Goal: Information Seeking & Learning: Learn about a topic

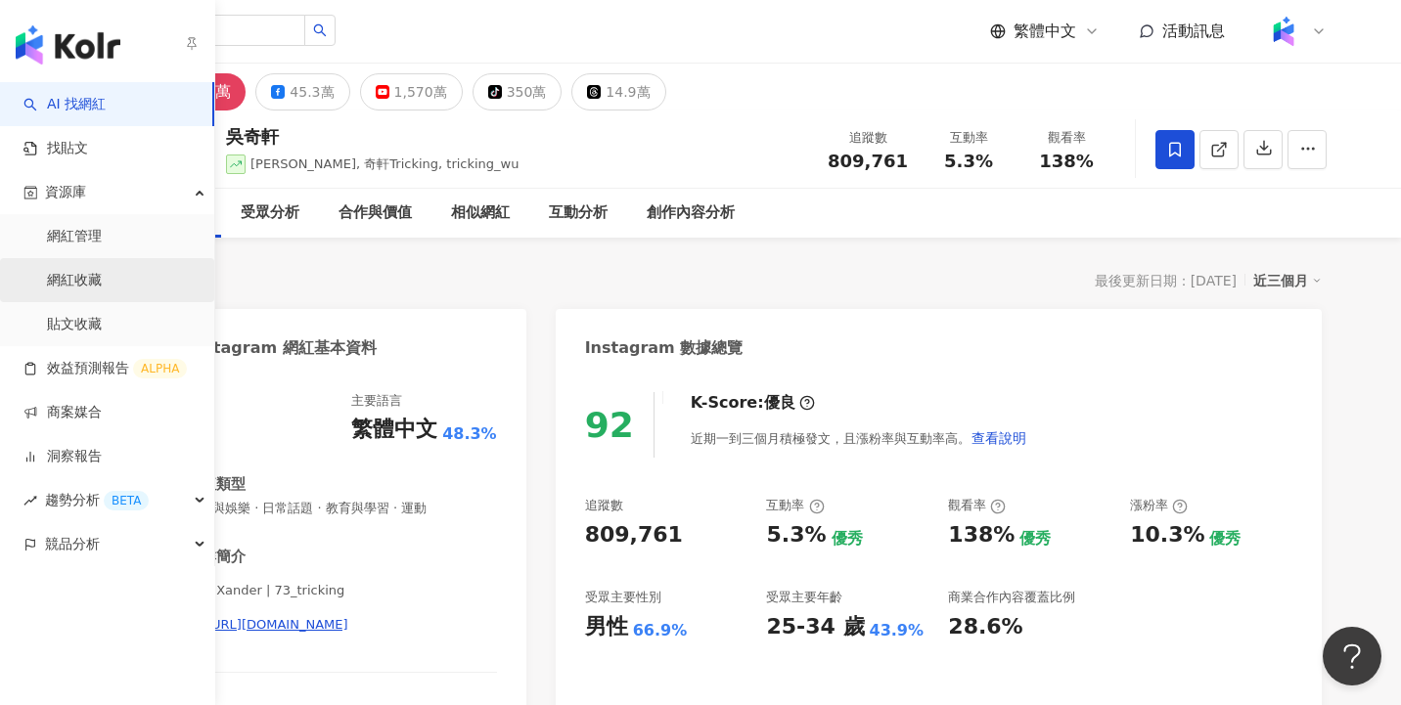
click at [98, 283] on link "網紅收藏" at bounding box center [74, 281] width 55 height 20
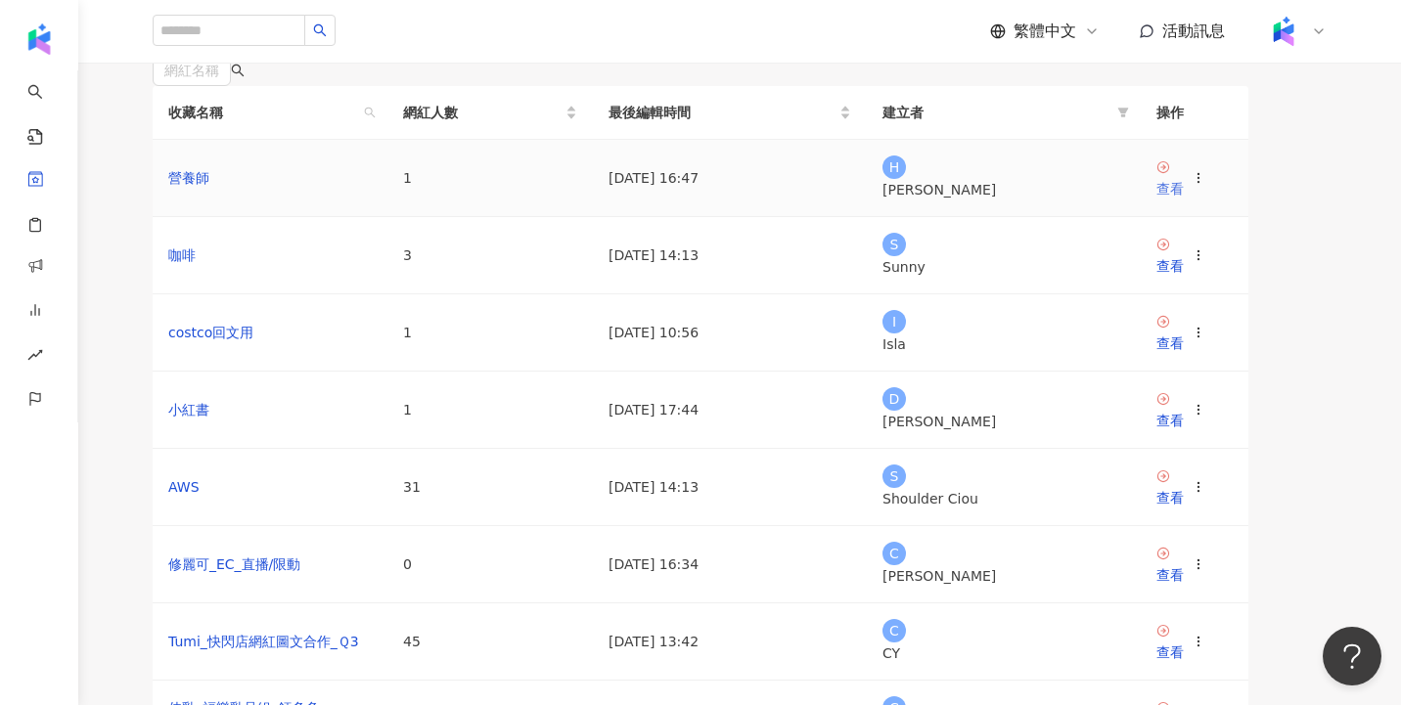
click at [1184, 200] on div "查看" at bounding box center [1169, 189] width 27 height 22
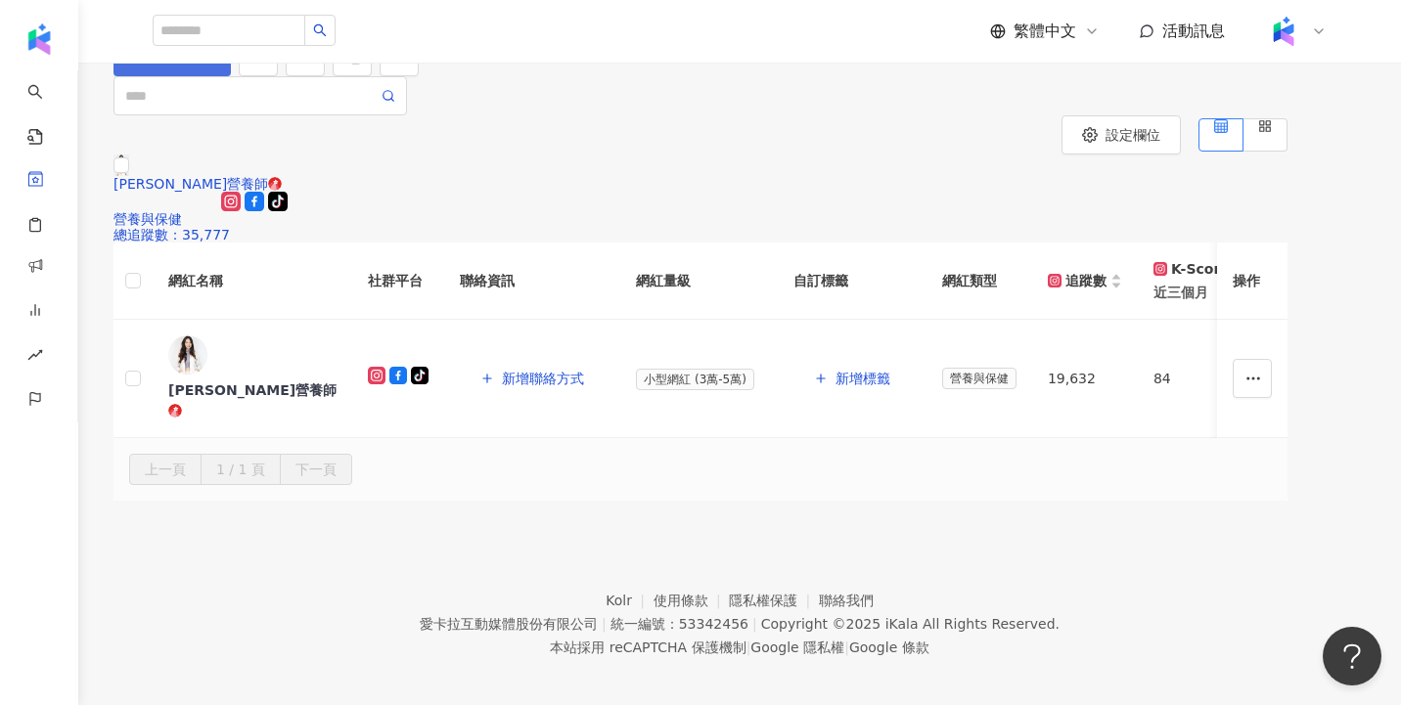
click at [210, 65] on span "加入網紅" at bounding box center [183, 57] width 55 height 16
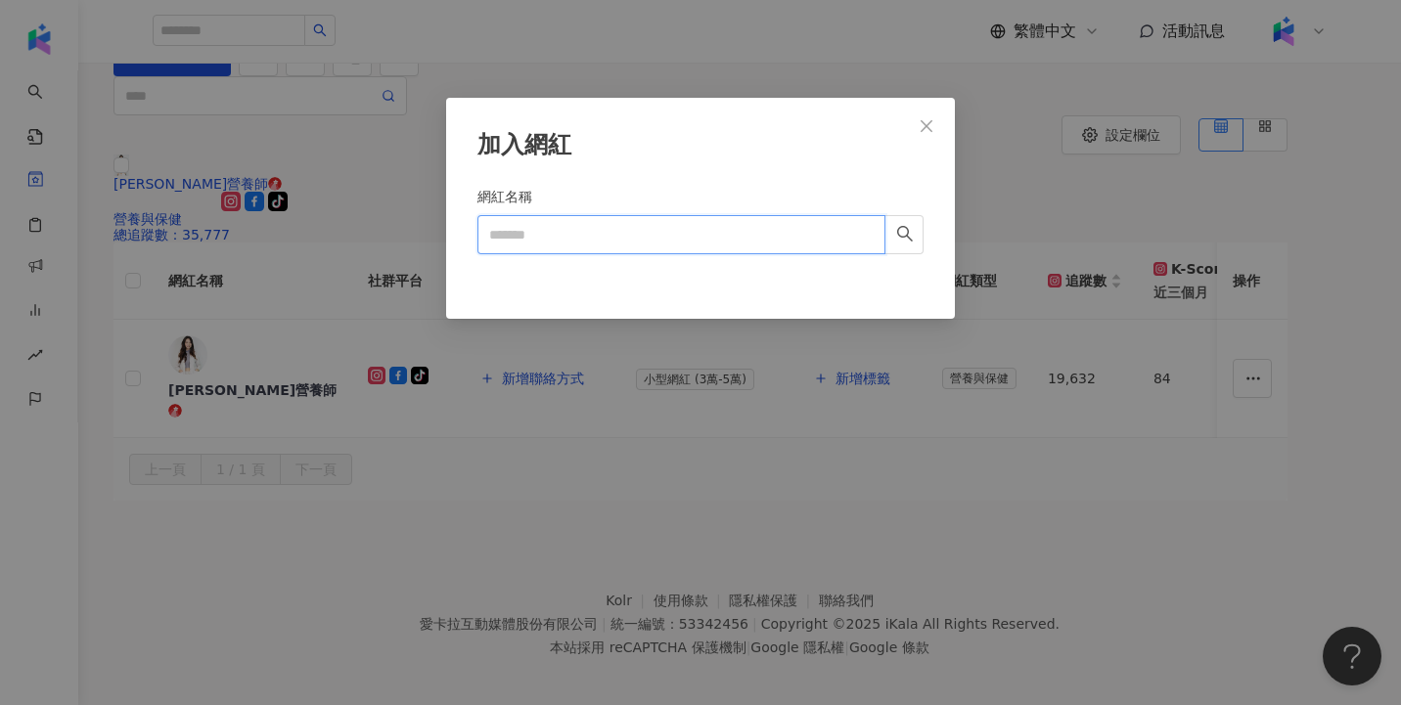
click at [706, 227] on input "網紅名稱" at bounding box center [681, 234] width 408 height 39
click at [930, 128] on icon "close" at bounding box center [927, 125] width 12 height 12
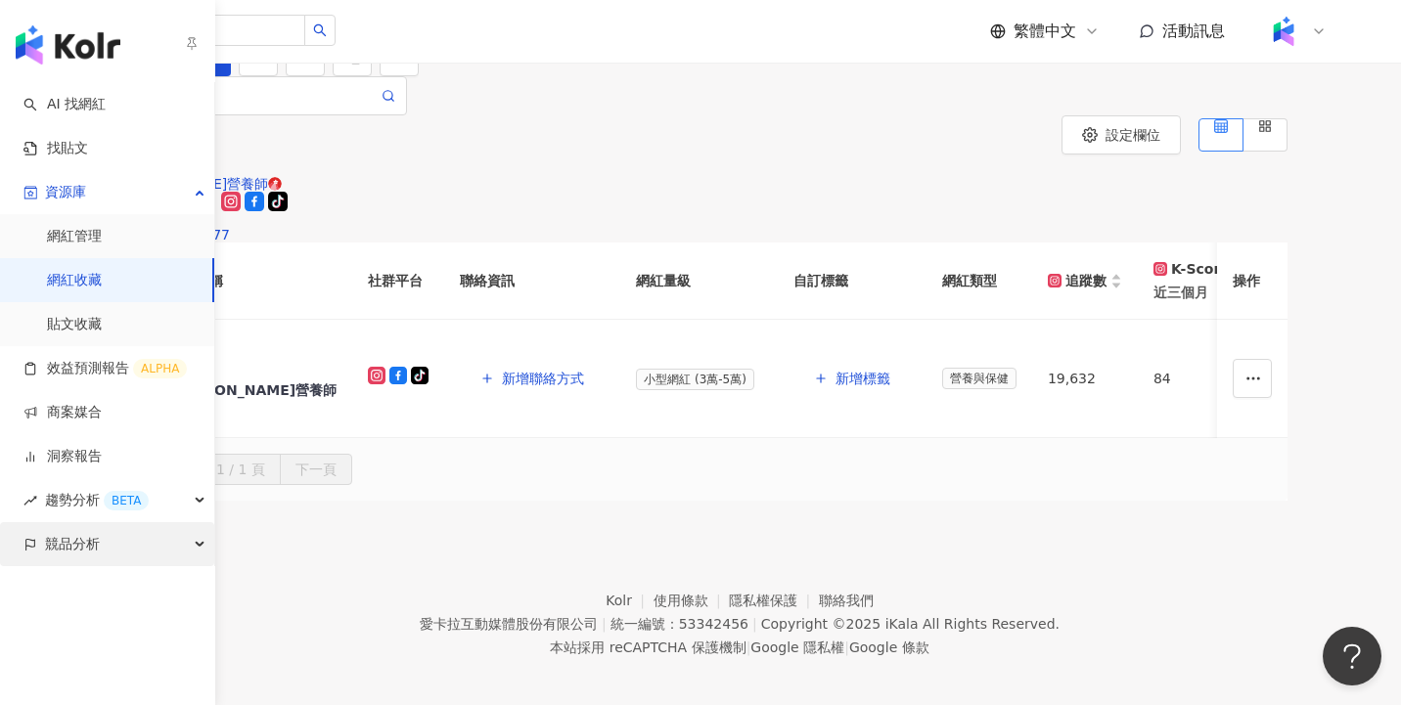
click at [138, 539] on div "競品分析" at bounding box center [107, 544] width 214 height 44
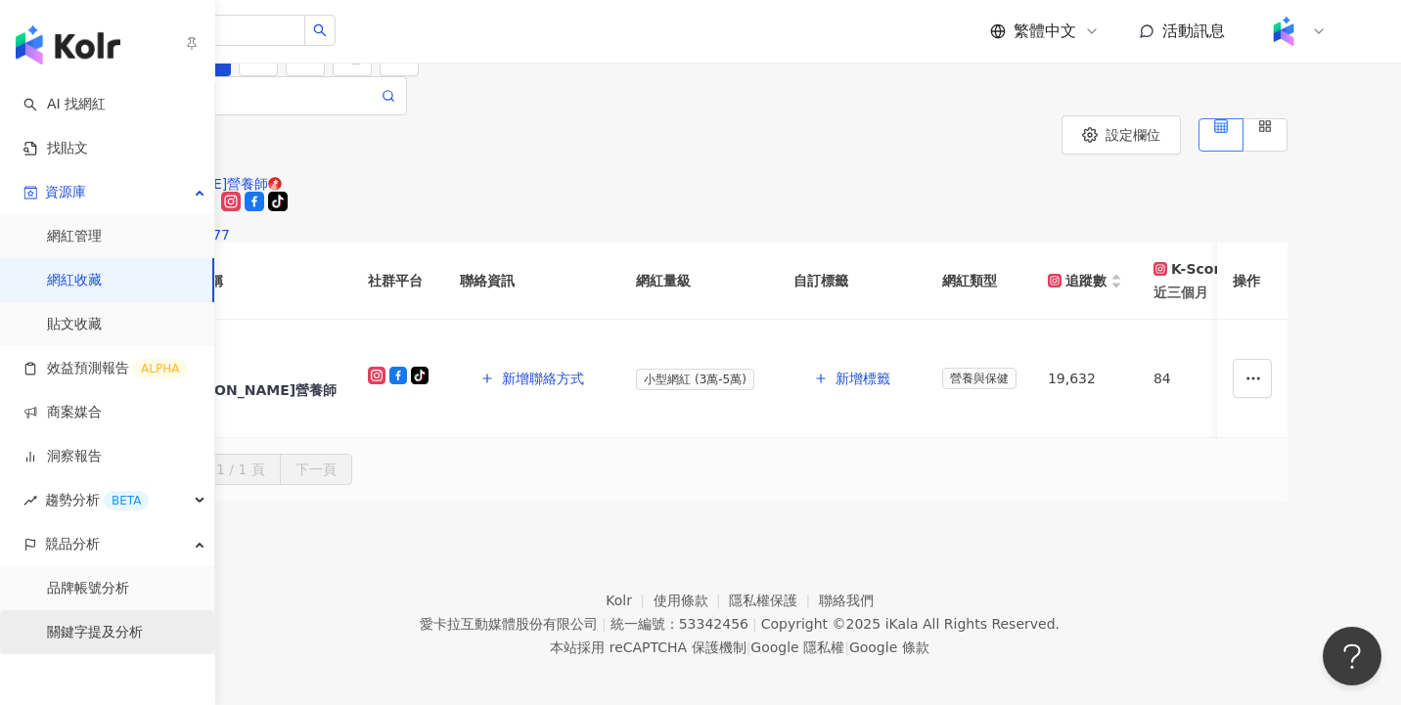
click at [143, 623] on link "關鍵字提及分析" at bounding box center [95, 633] width 96 height 20
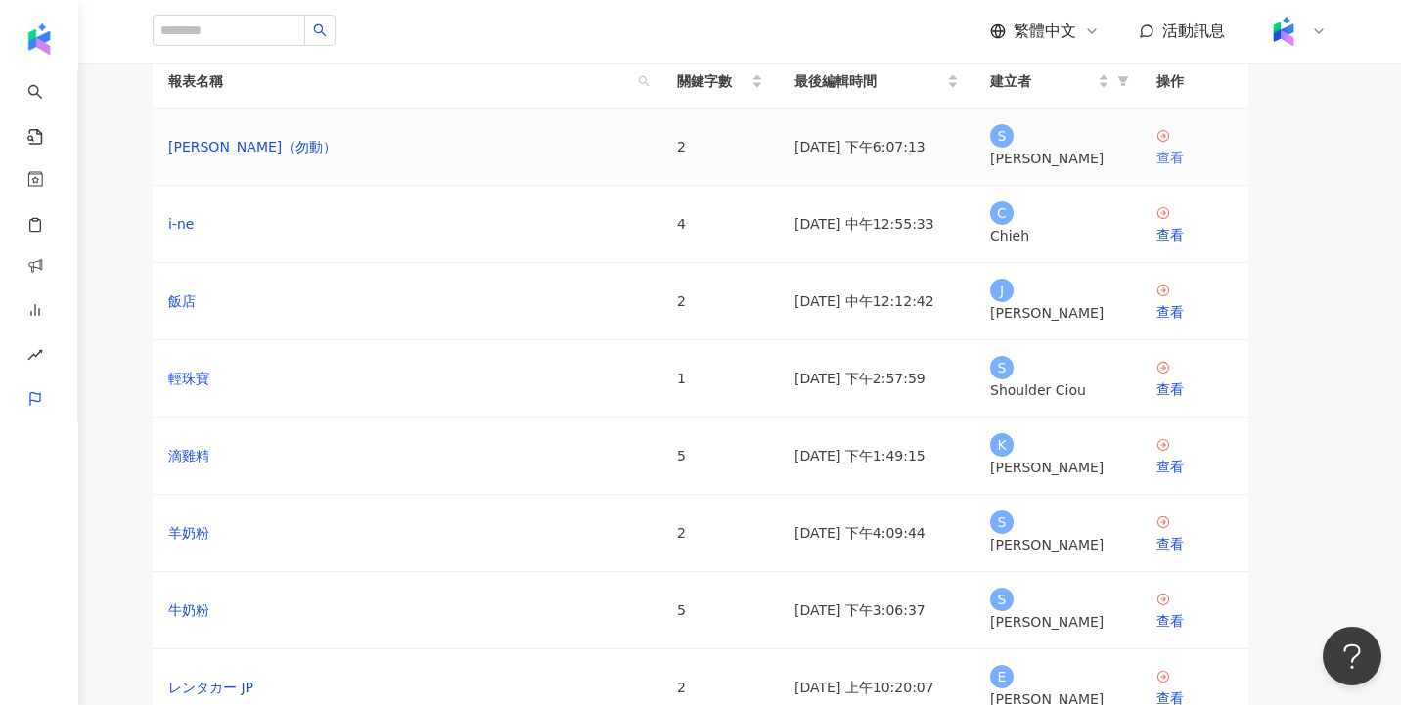
click at [1209, 168] on link "查看" at bounding box center [1194, 148] width 76 height 40
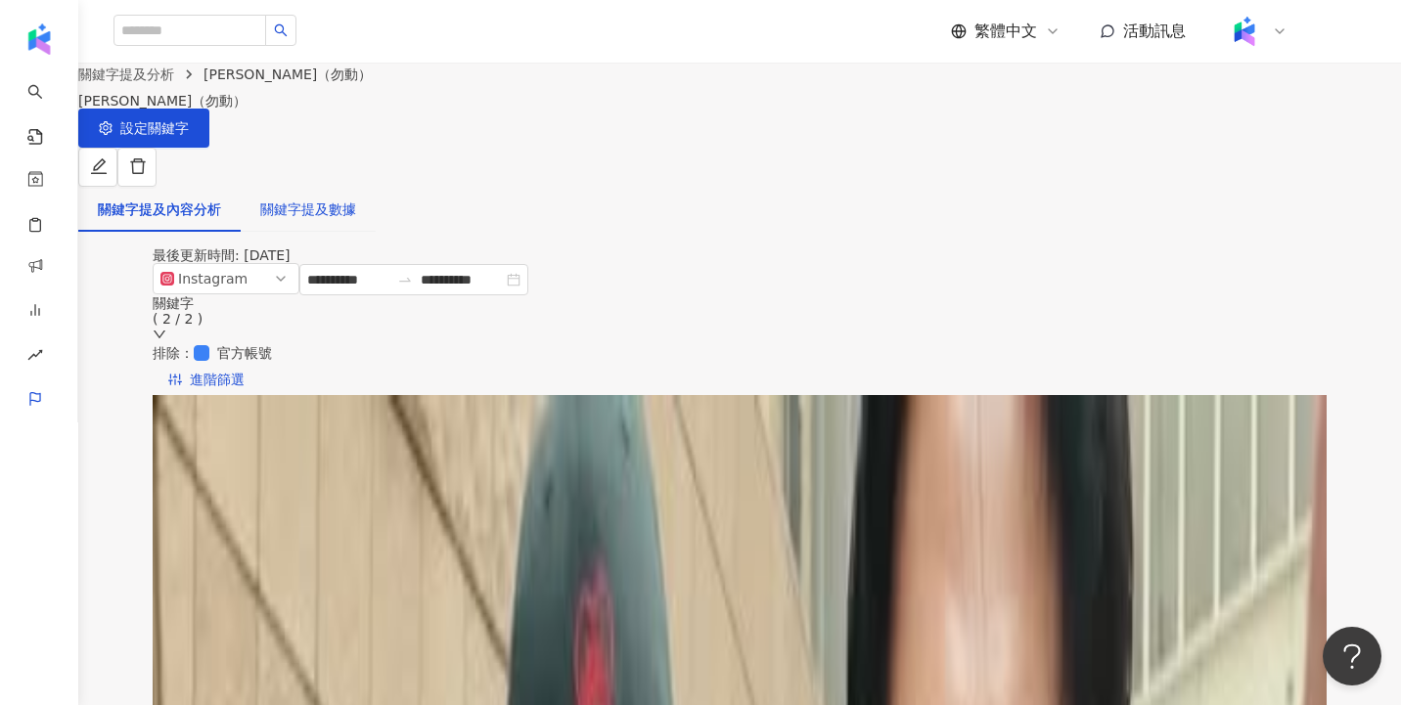
click at [356, 199] on div "關鍵字提及數據" at bounding box center [308, 210] width 96 height 22
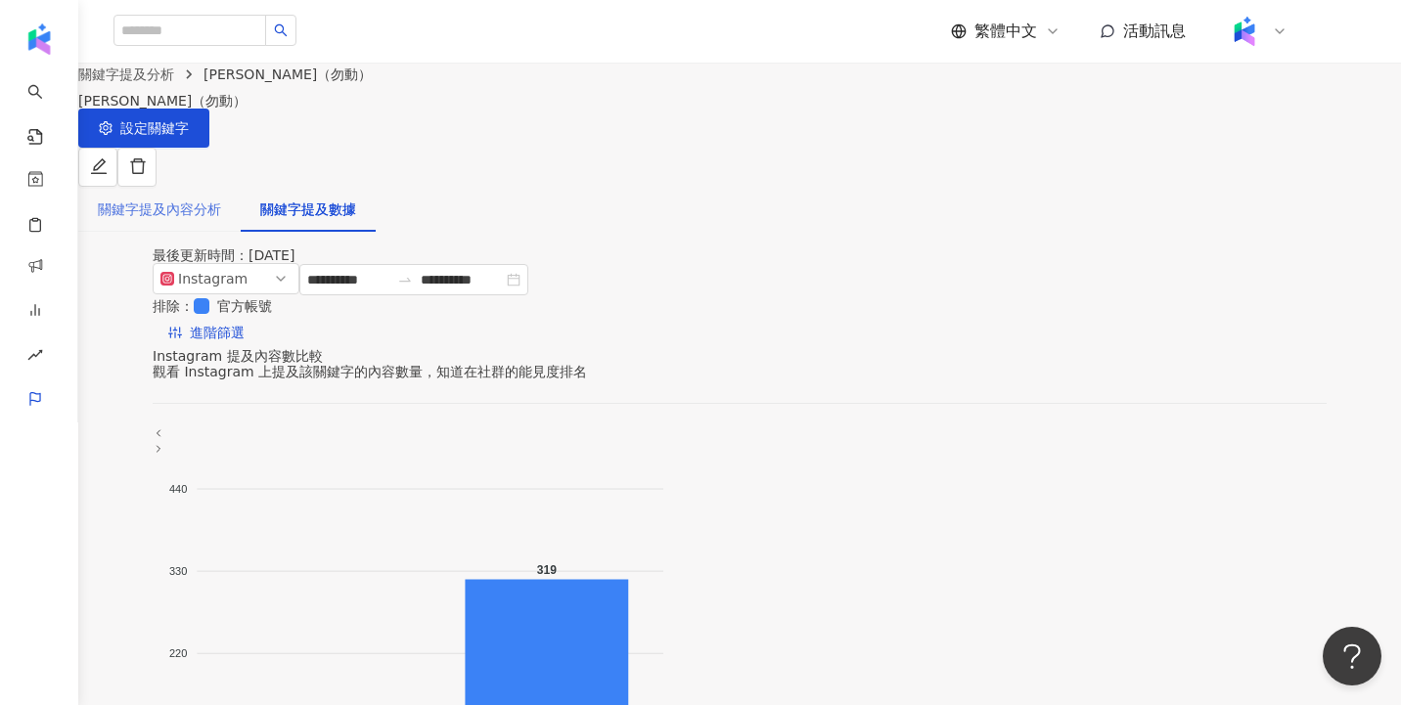
click at [241, 187] on div "關鍵字提及內容分析" at bounding box center [159, 209] width 162 height 45
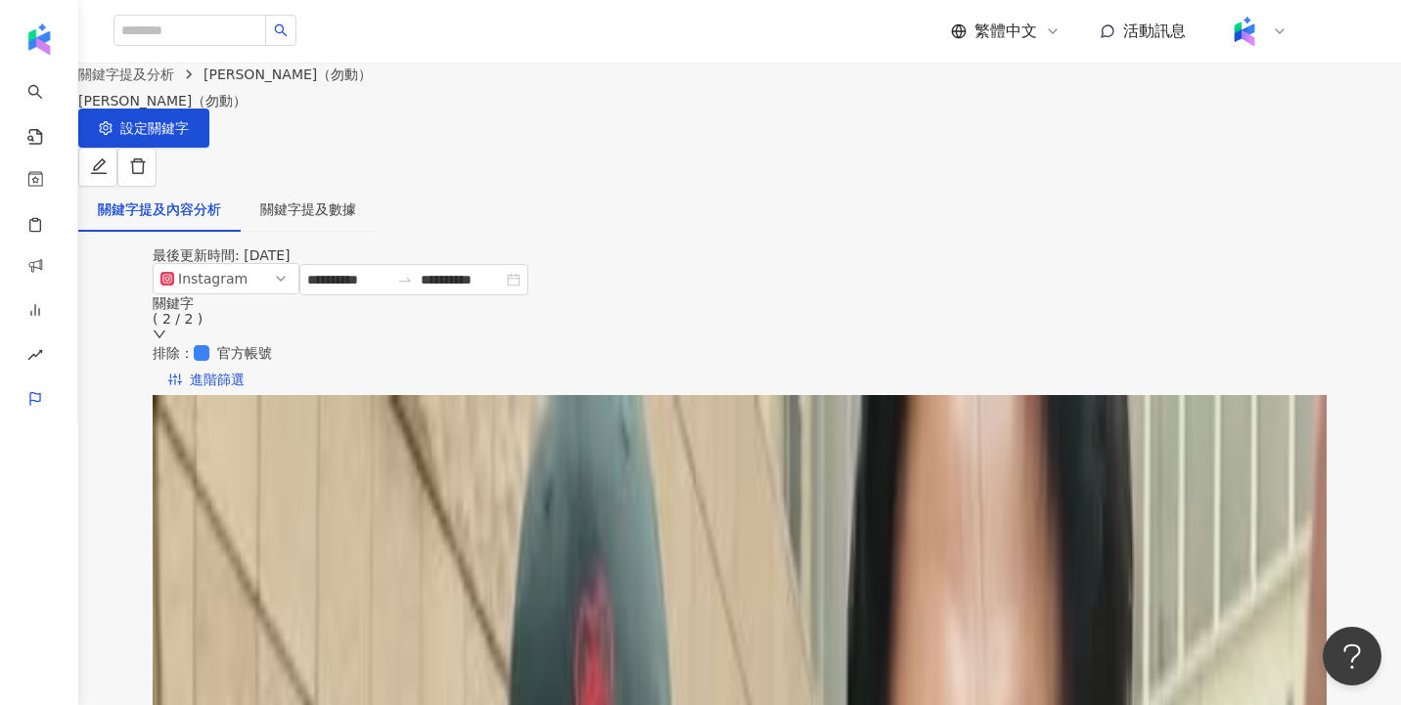
click at [221, 199] on div "關鍵字提及內容分析" at bounding box center [159, 210] width 123 height 22
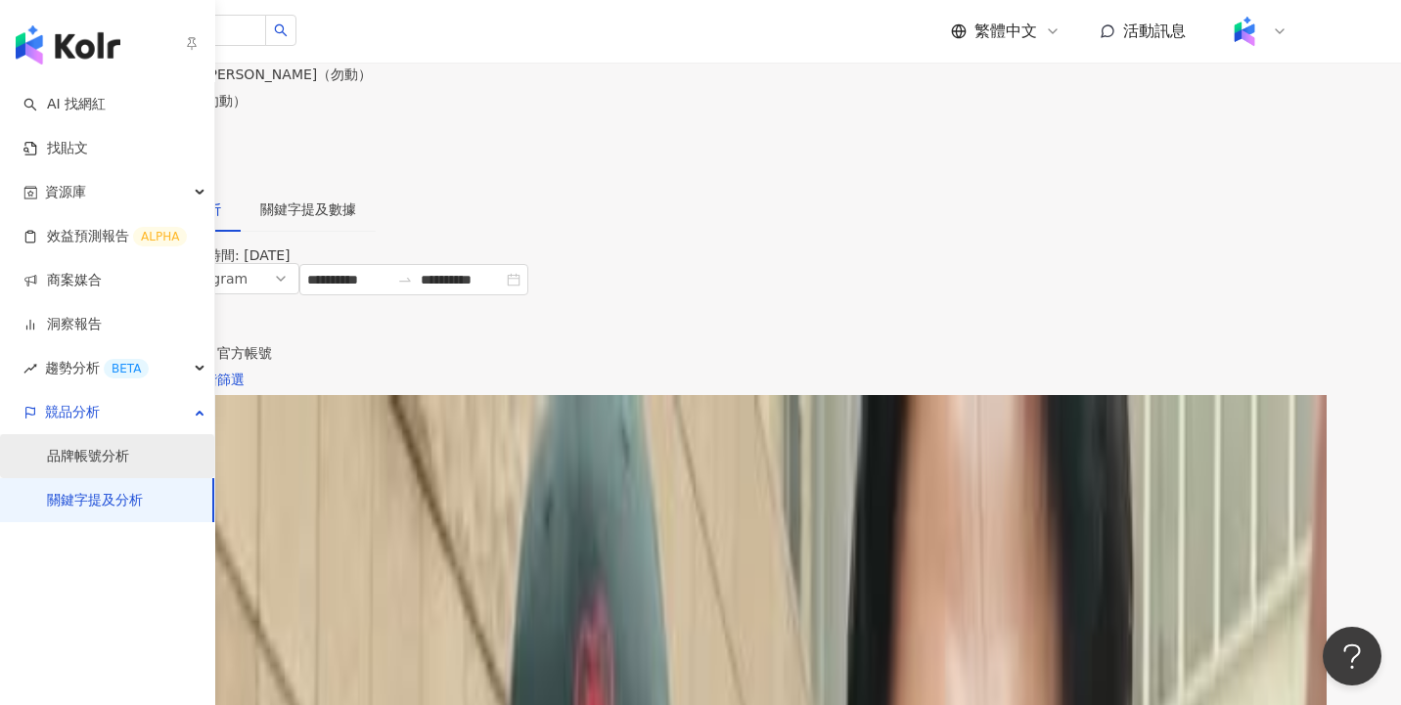
click at [129, 449] on link "品牌帳號分析" at bounding box center [88, 457] width 82 height 20
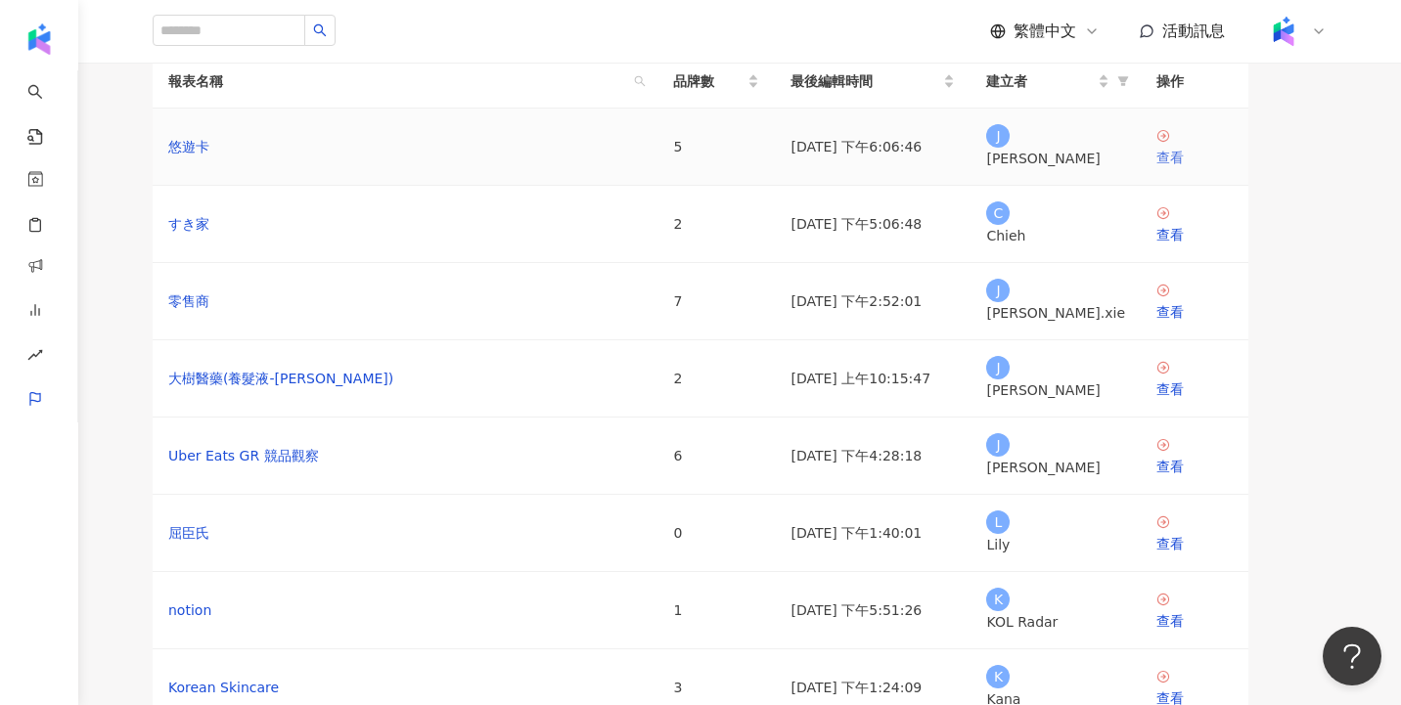
click at [1215, 168] on div "查看" at bounding box center [1194, 158] width 76 height 22
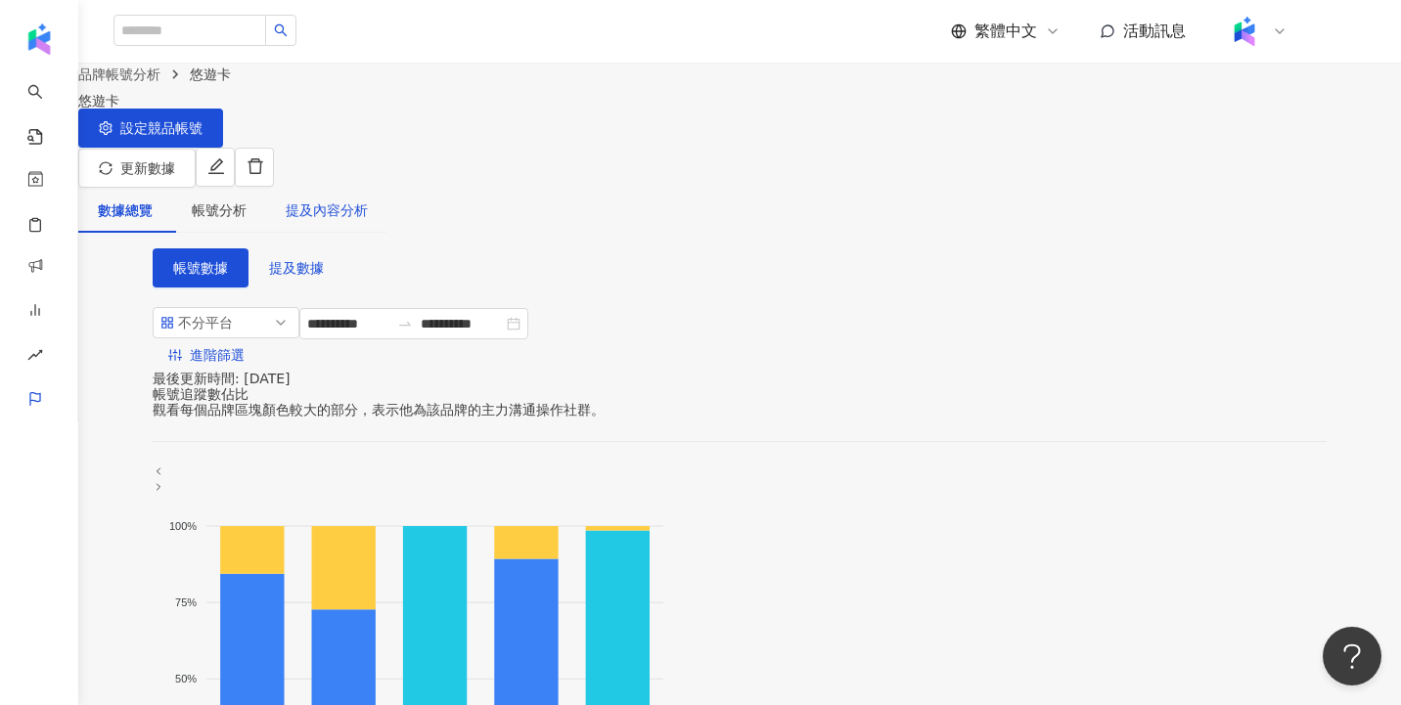
click at [368, 207] on div "提及內容分析" at bounding box center [327, 211] width 82 height 22
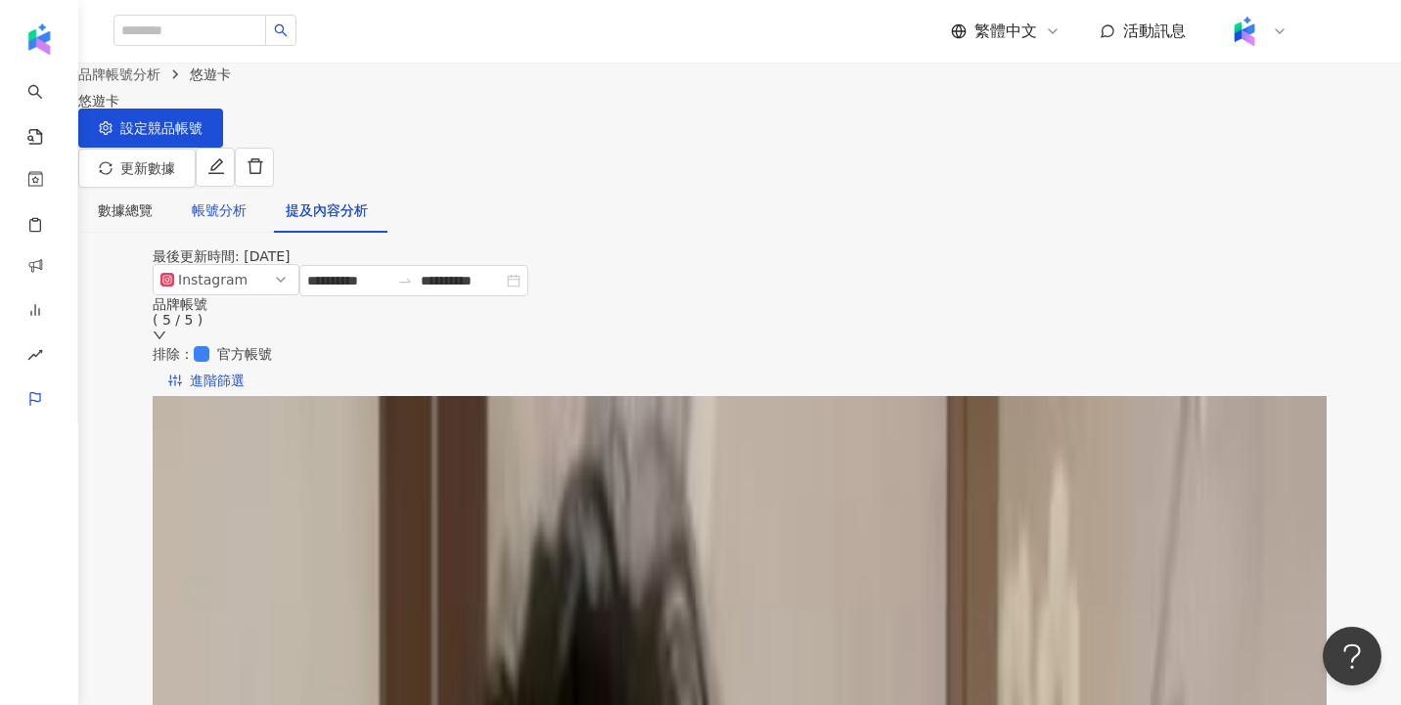
click at [247, 200] on div "帳號分析" at bounding box center [219, 211] width 55 height 22
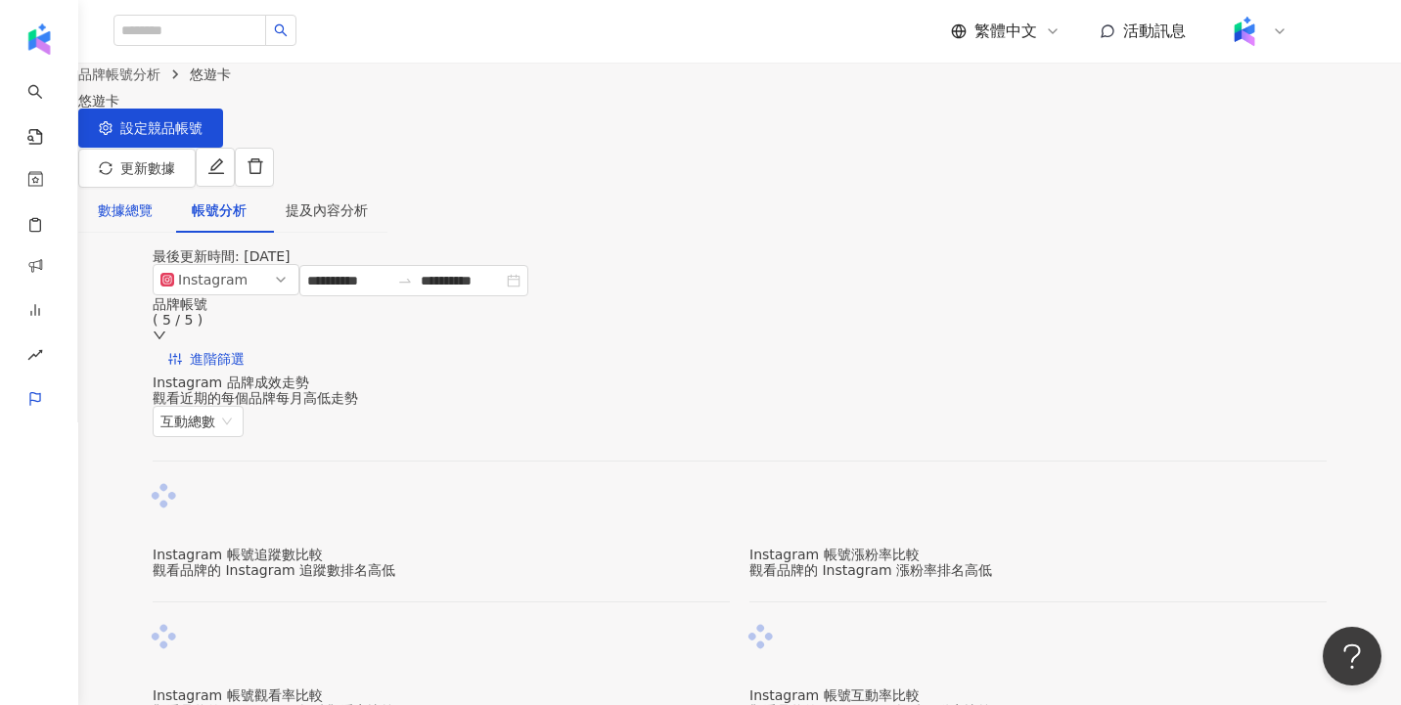
click at [153, 200] on div "數據總覽" at bounding box center [125, 211] width 55 height 22
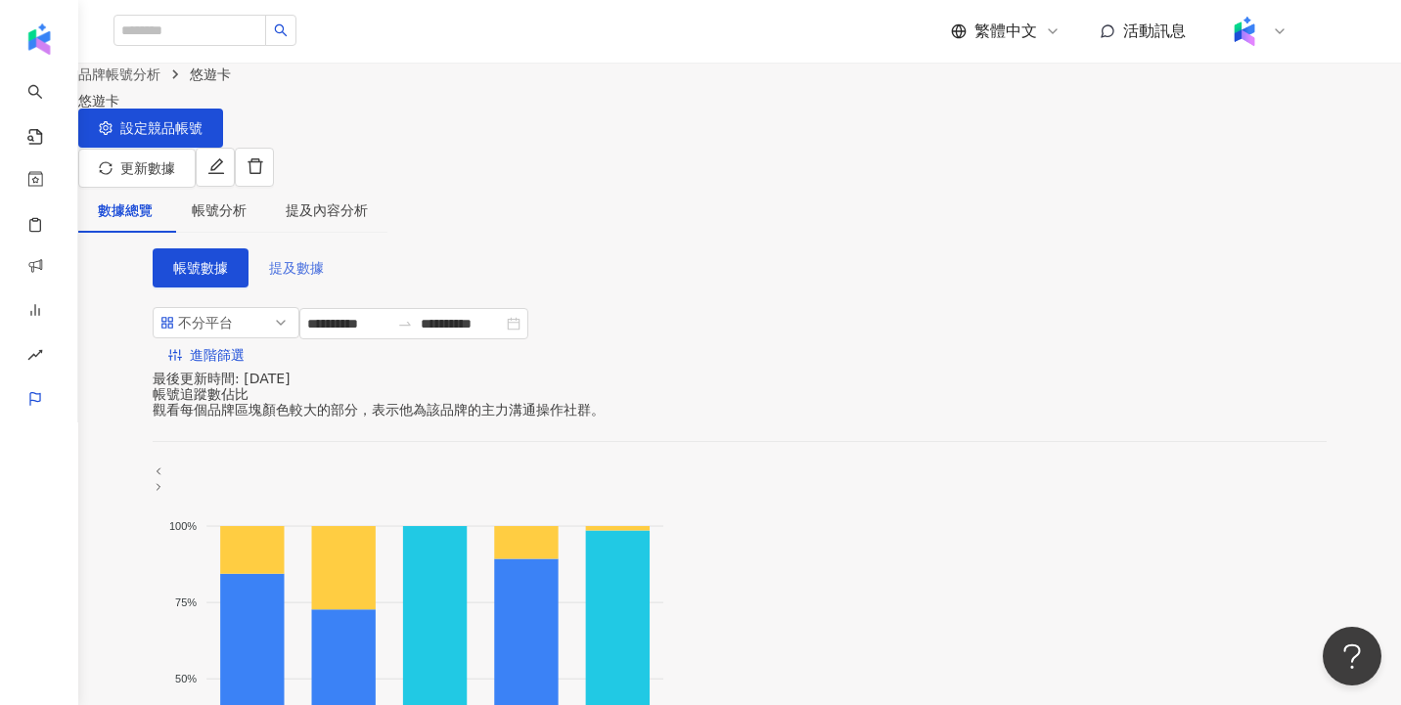
click at [309, 269] on span "提及數據" at bounding box center [296, 268] width 55 height 16
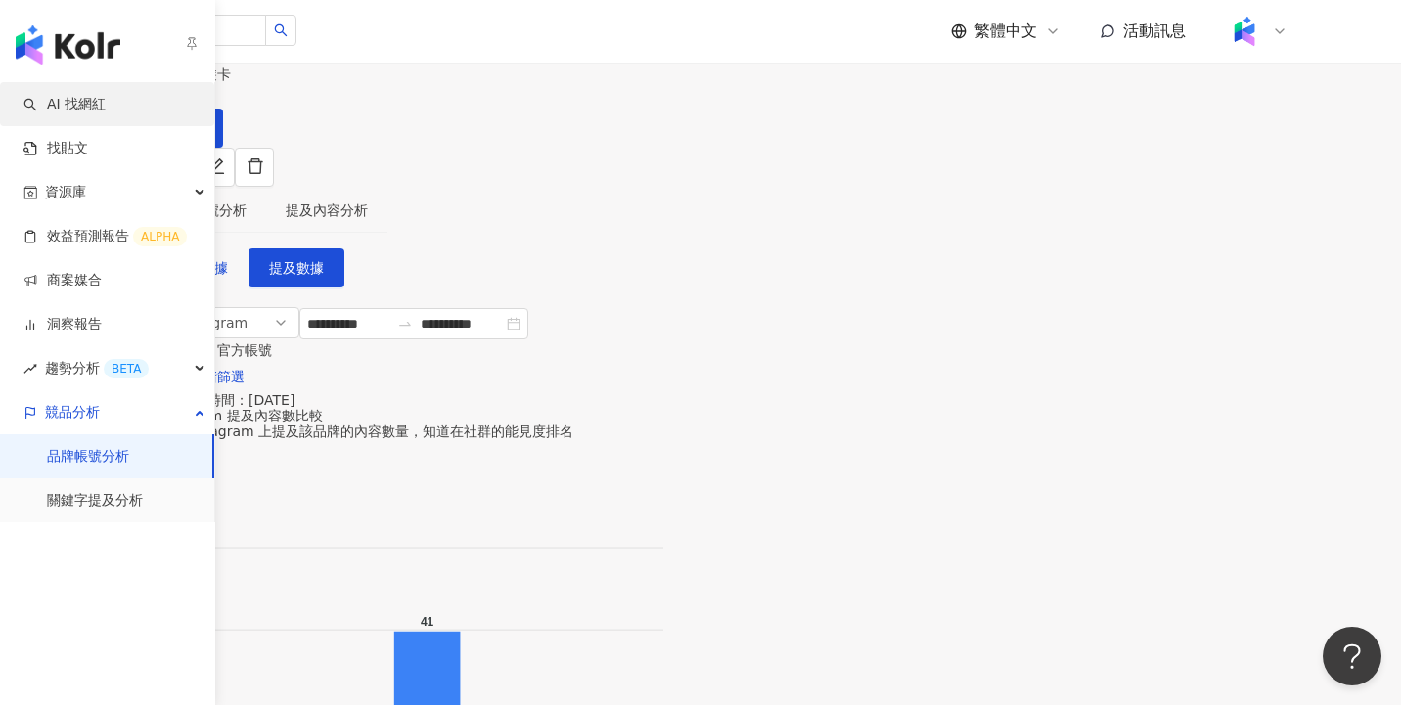
click at [92, 110] on link "AI 找網紅" at bounding box center [64, 105] width 82 height 20
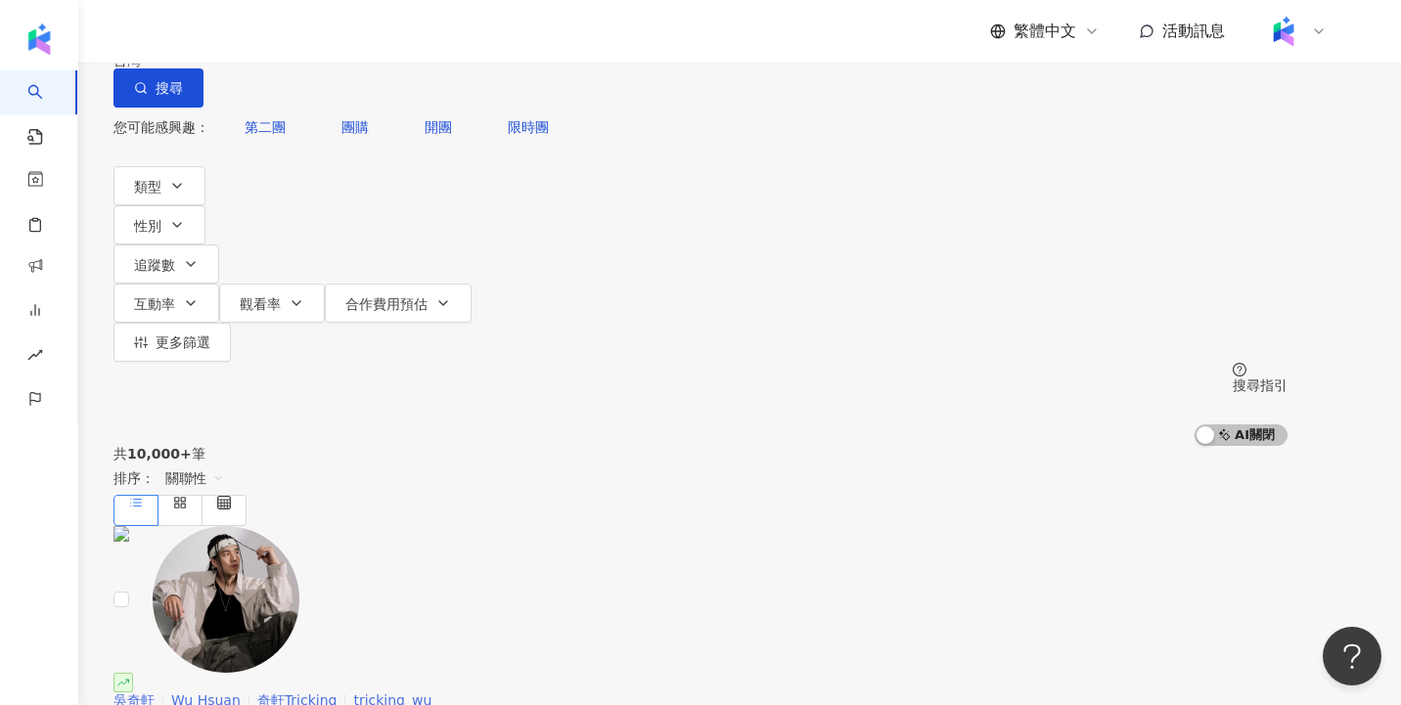
click at [250, 704] on span "藝術與娛樂" at bounding box center [216, 717] width 68 height 16
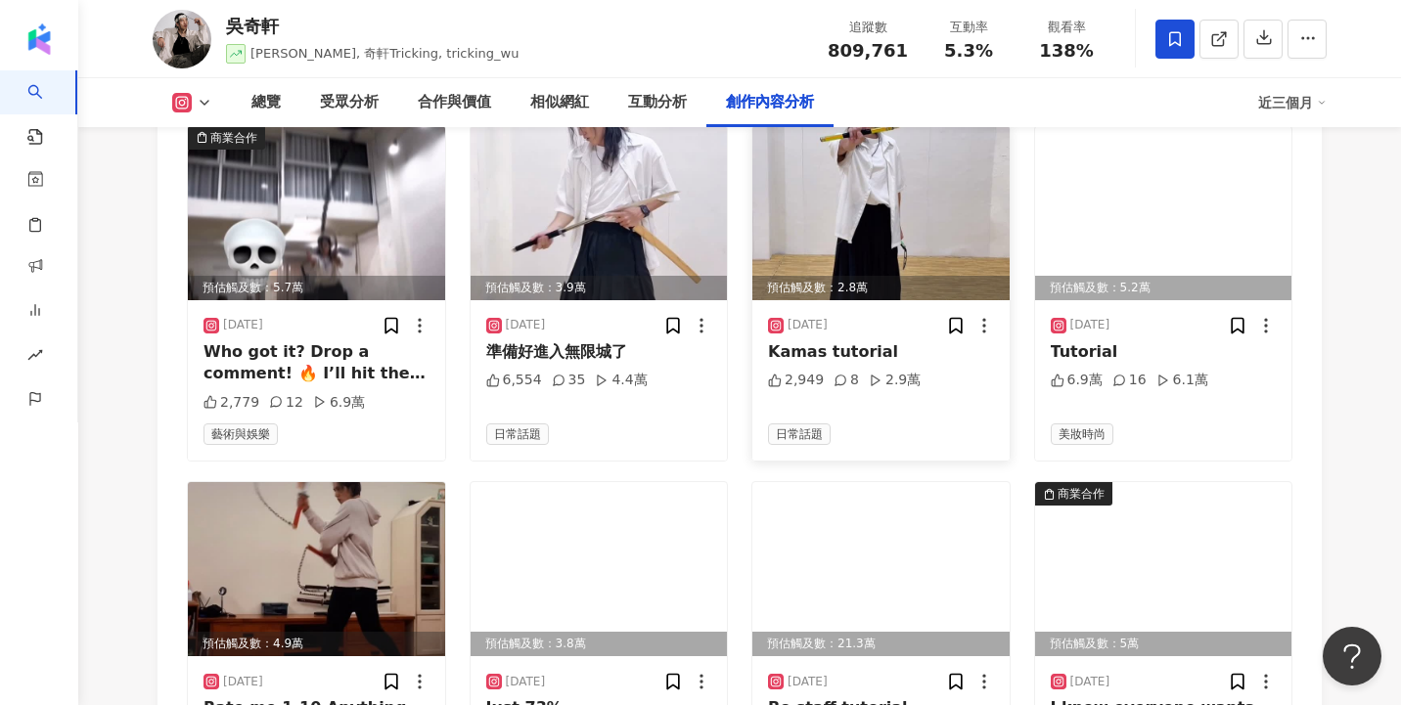
scroll to position [6682, 0]
